Goal: Task Accomplishment & Management: Manage account settings

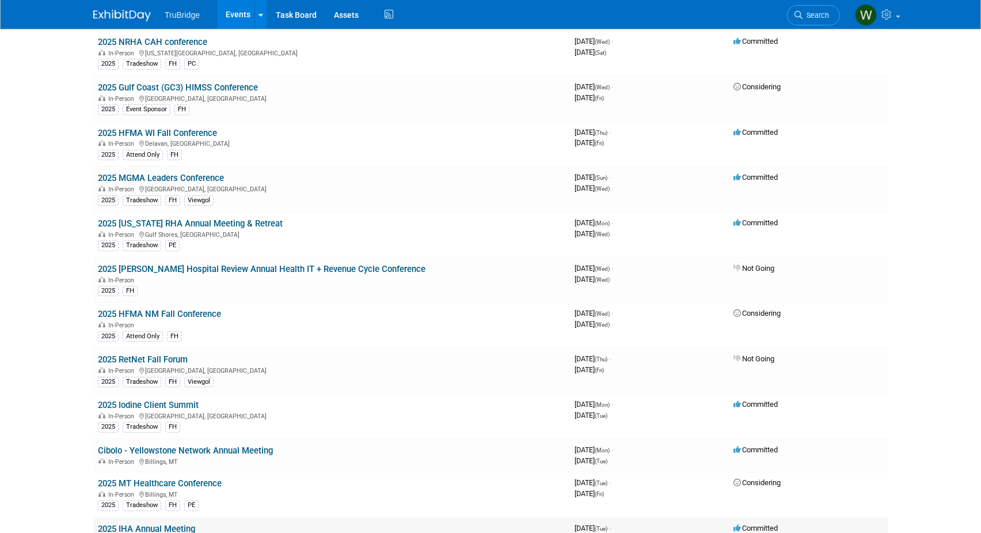
scroll to position [1842, 0]
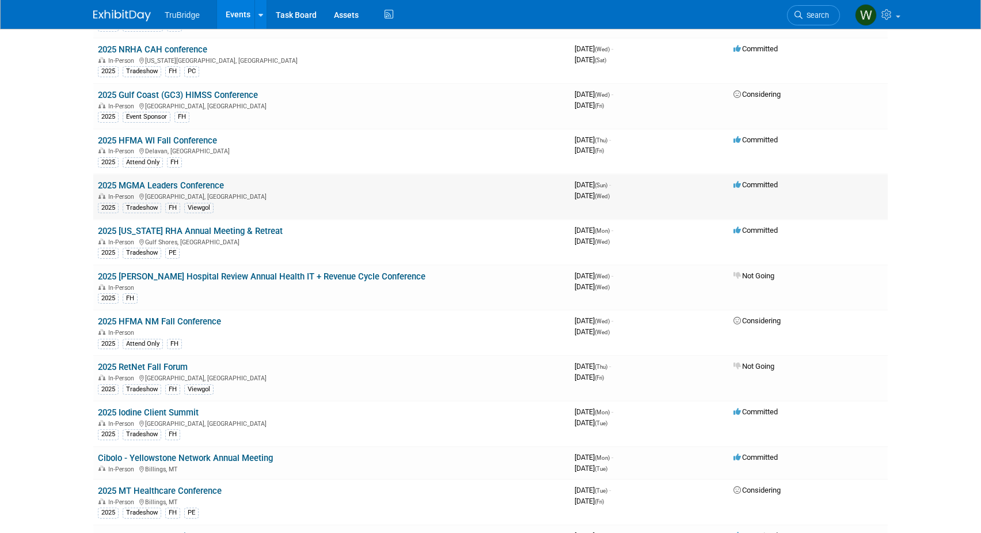
click at [186, 187] on link "2025 MGMA Leaders Conference" at bounding box center [161, 185] width 126 height 10
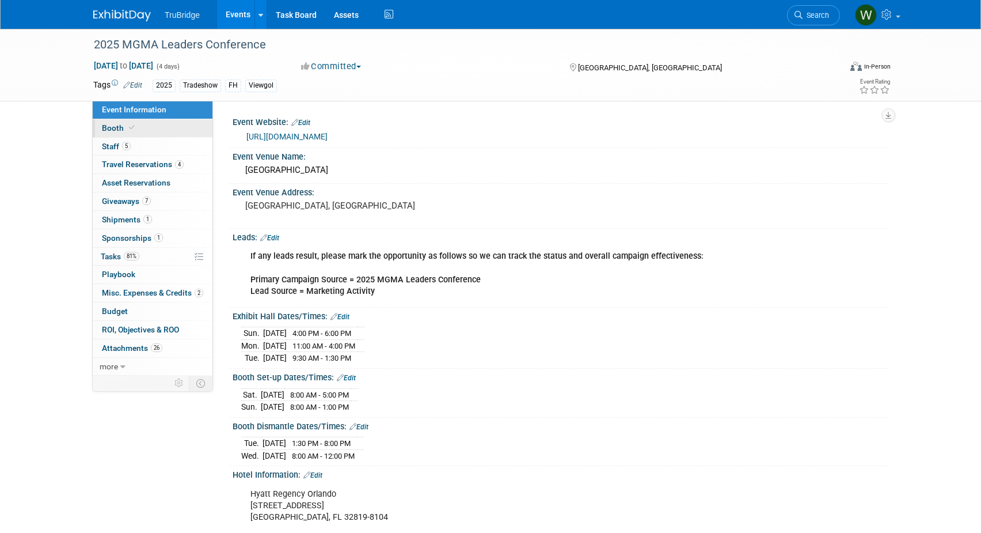
click at [107, 120] on link "Booth" at bounding box center [153, 128] width 120 height 18
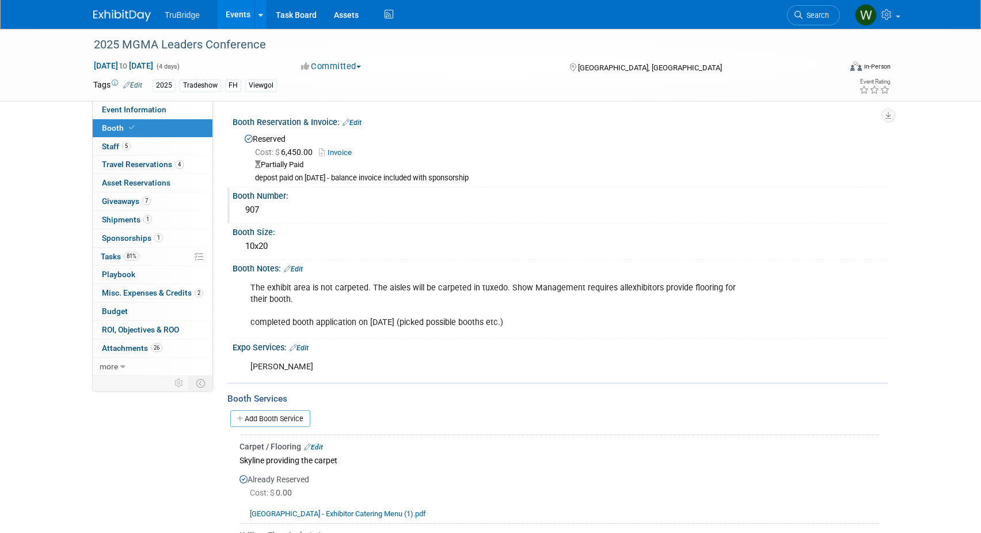
drag, startPoint x: 267, startPoint y: 211, endPoint x: 239, endPoint y: 206, distance: 28.1
click at [239, 206] on div "907" at bounding box center [560, 210] width 655 height 19
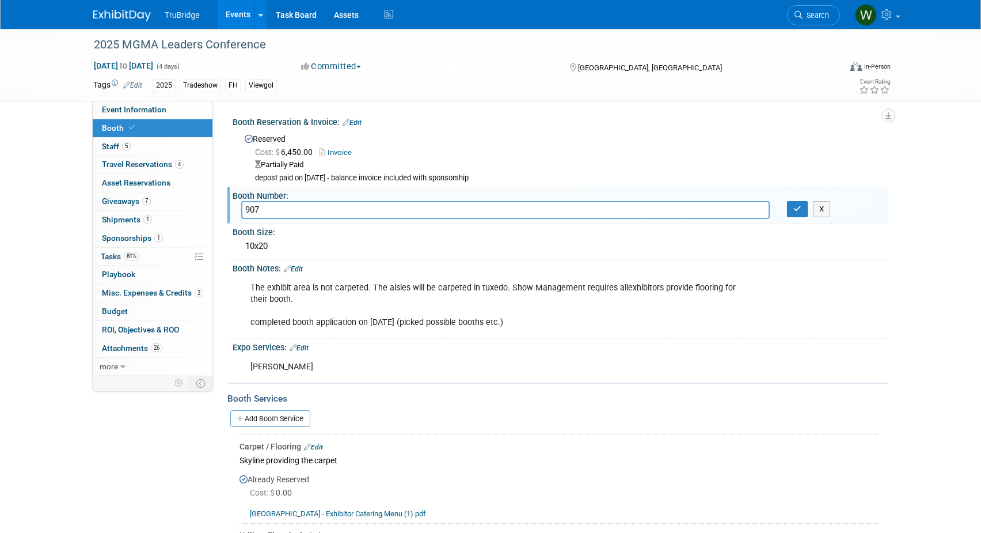
click at [276, 210] on input "907" at bounding box center [505, 210] width 529 height 18
